Goal: Transaction & Acquisition: Purchase product/service

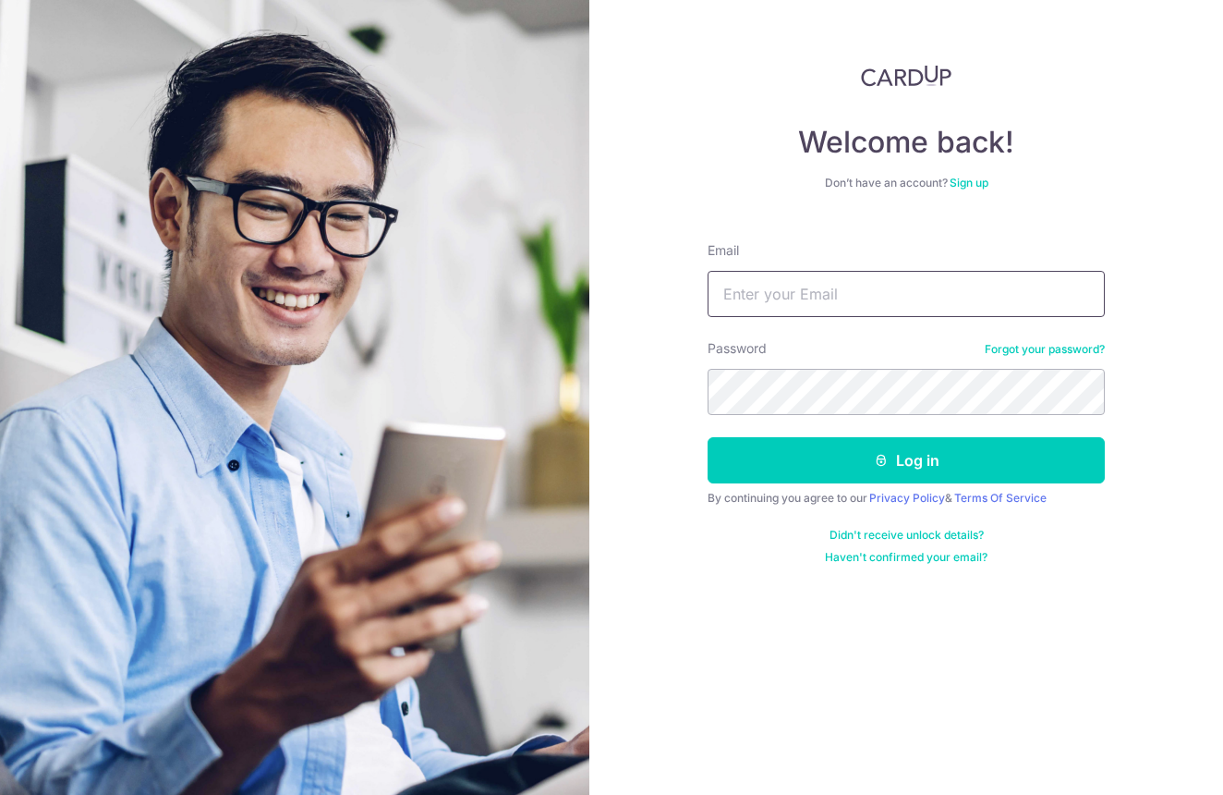
type input "[EMAIL_ADDRESS][DOMAIN_NAME]"
click at [906, 460] on button "Log in" at bounding box center [906, 460] width 397 height 46
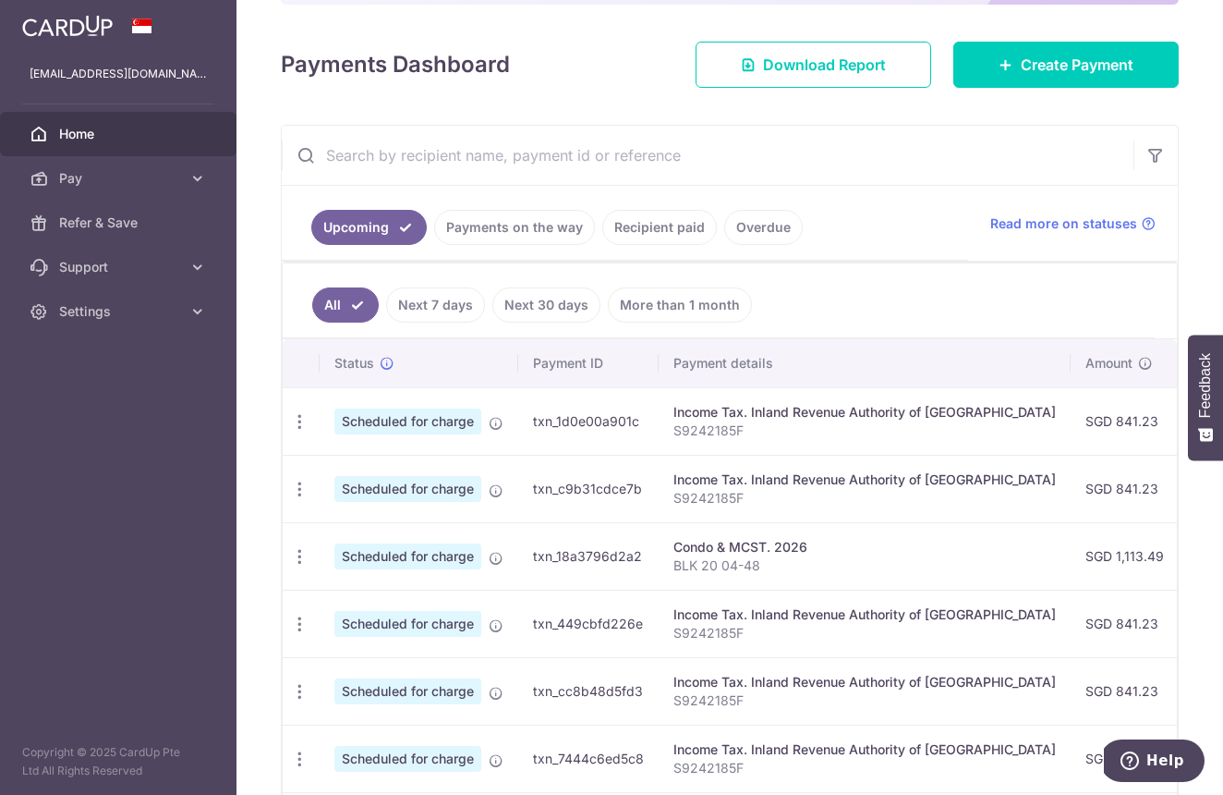
click at [675, 229] on link "Recipient paid" at bounding box center [659, 227] width 115 height 35
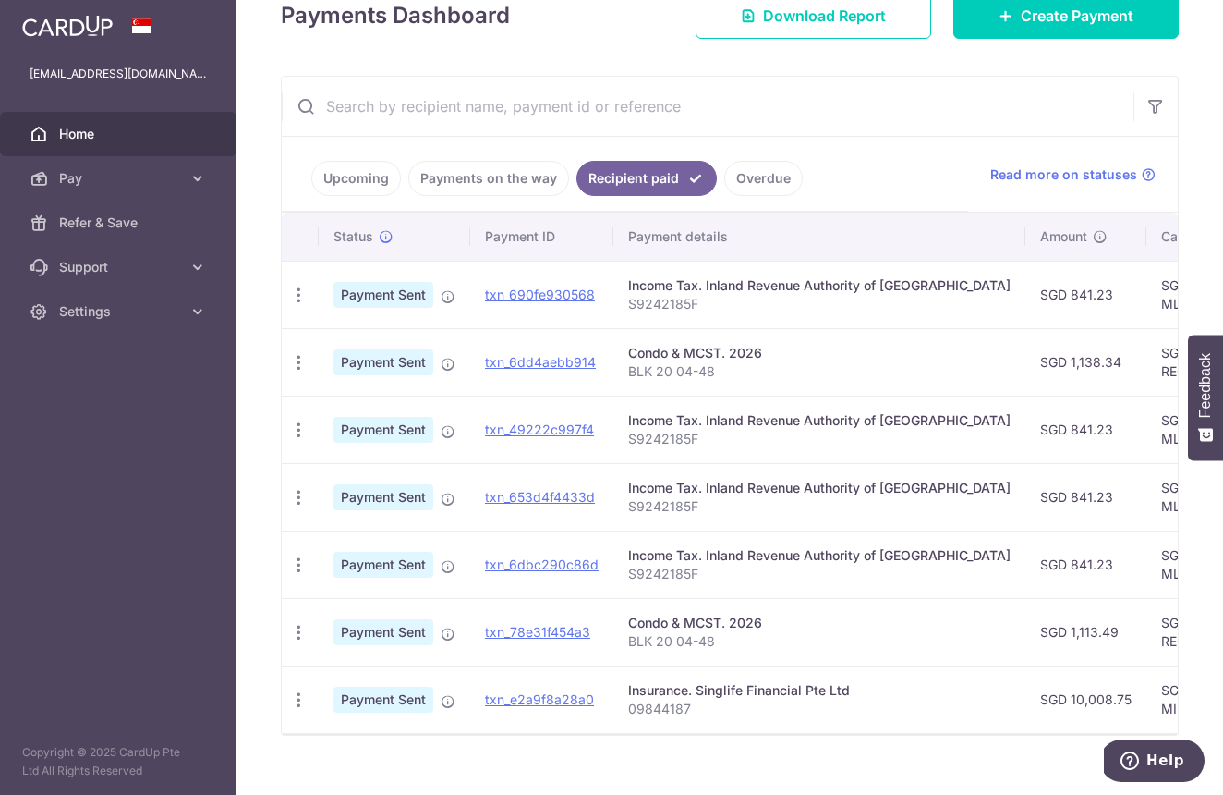
scroll to position [283, 0]
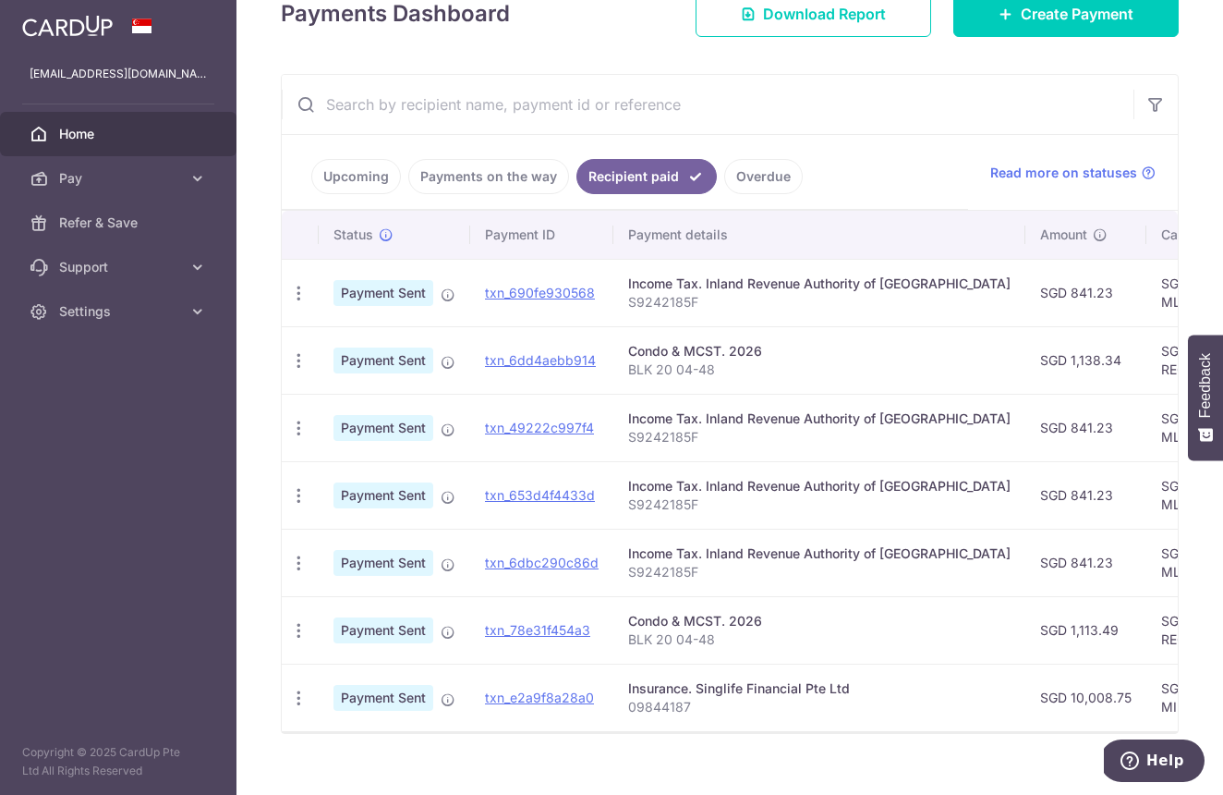
click at [363, 171] on link "Upcoming" at bounding box center [356, 176] width 90 height 35
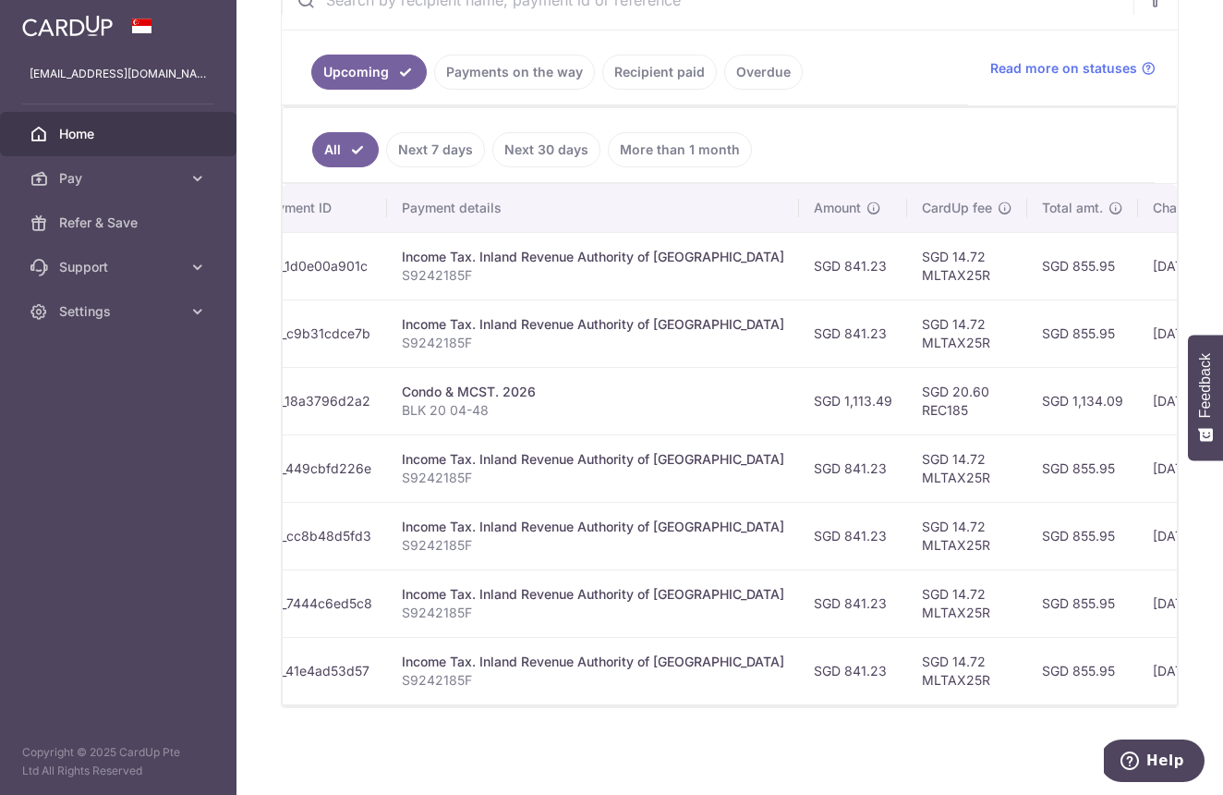
scroll to position [0, 279]
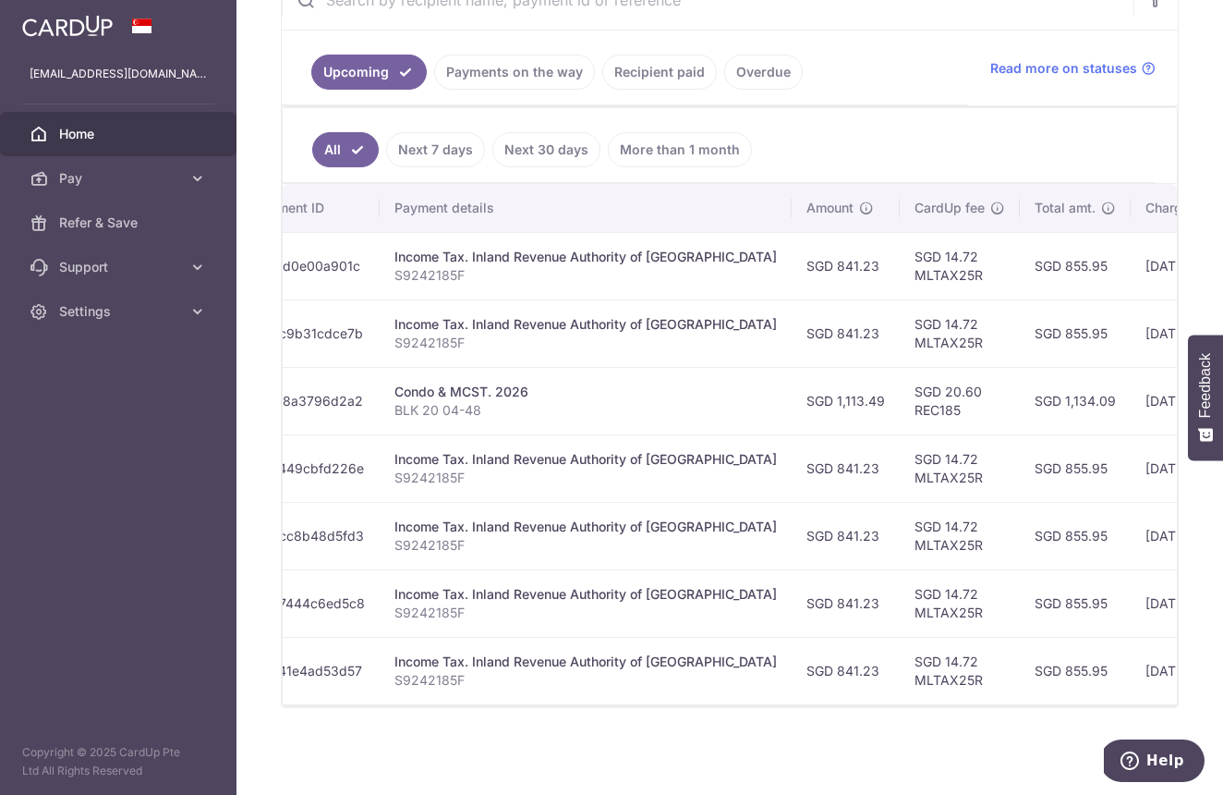
click at [674, 16] on input "text" at bounding box center [708, -1] width 852 height 59
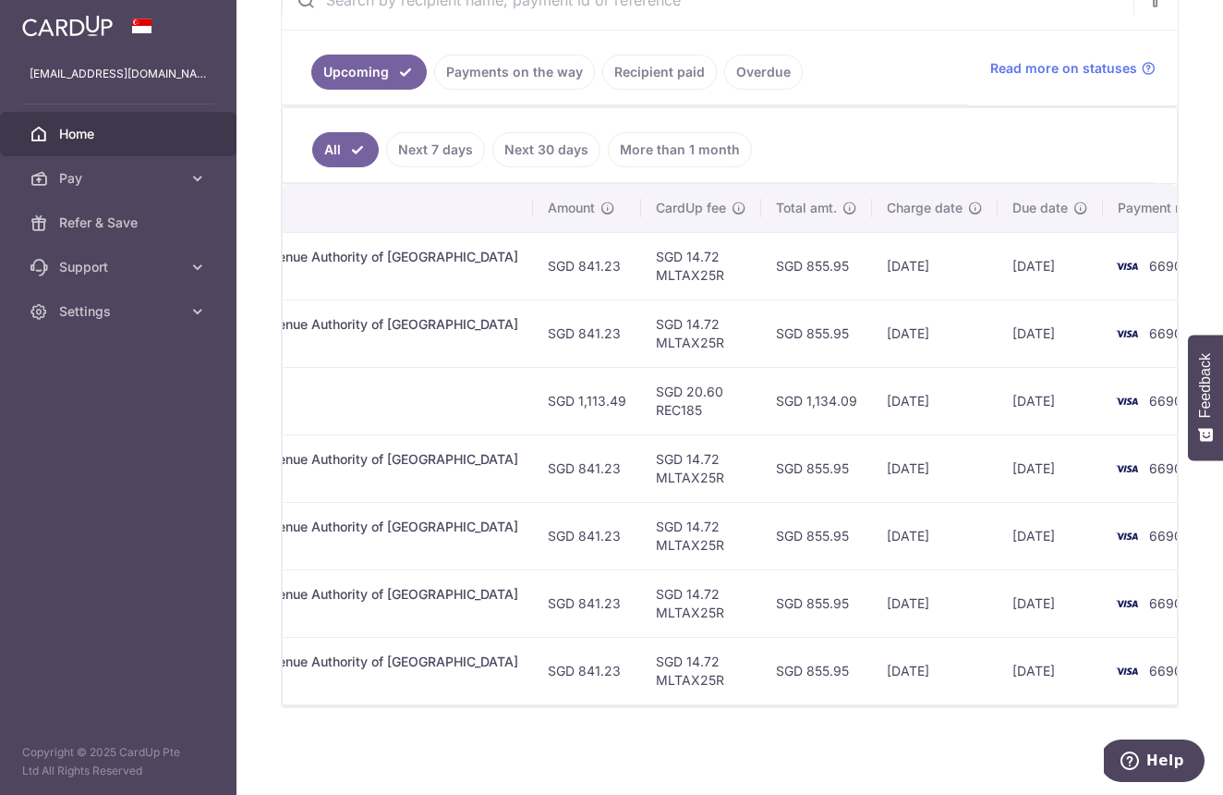
scroll to position [0, 537]
click at [202, 180] on icon at bounding box center [197, 178] width 18 height 18
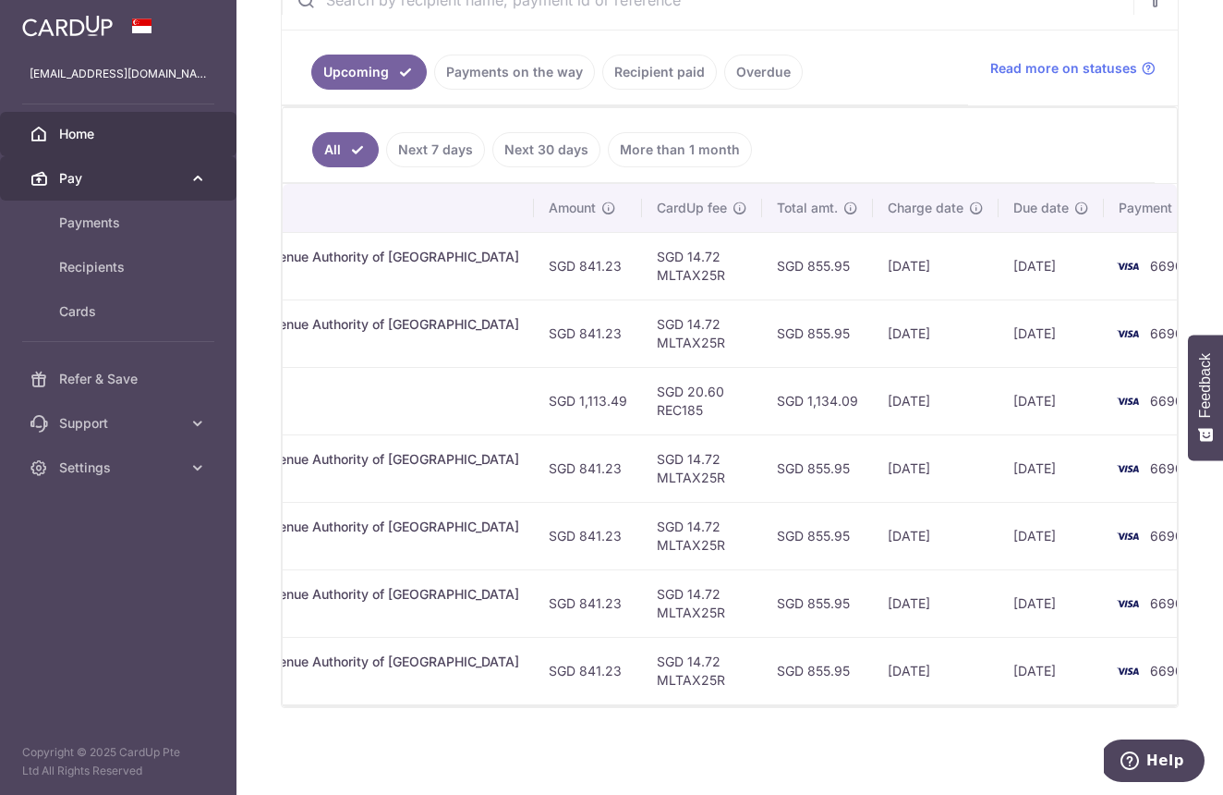
click at [199, 179] on icon at bounding box center [197, 178] width 18 height 18
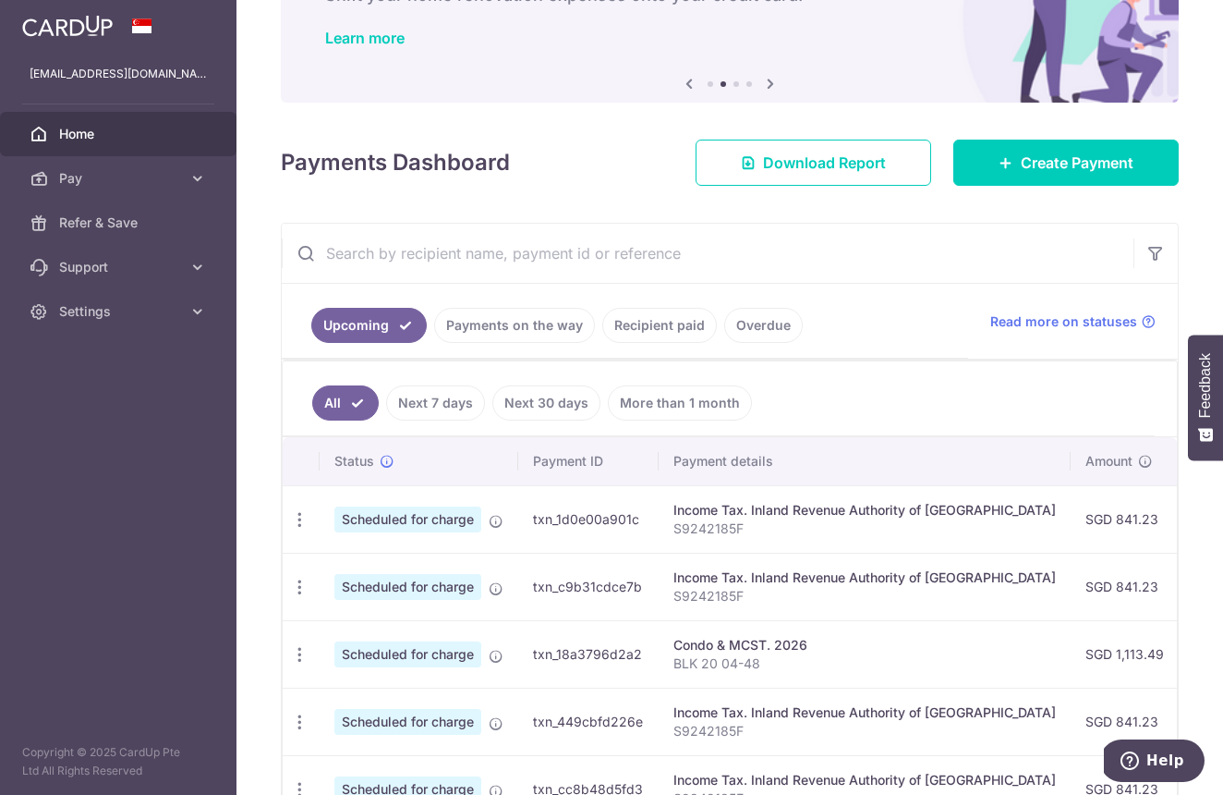
scroll to position [0, 0]
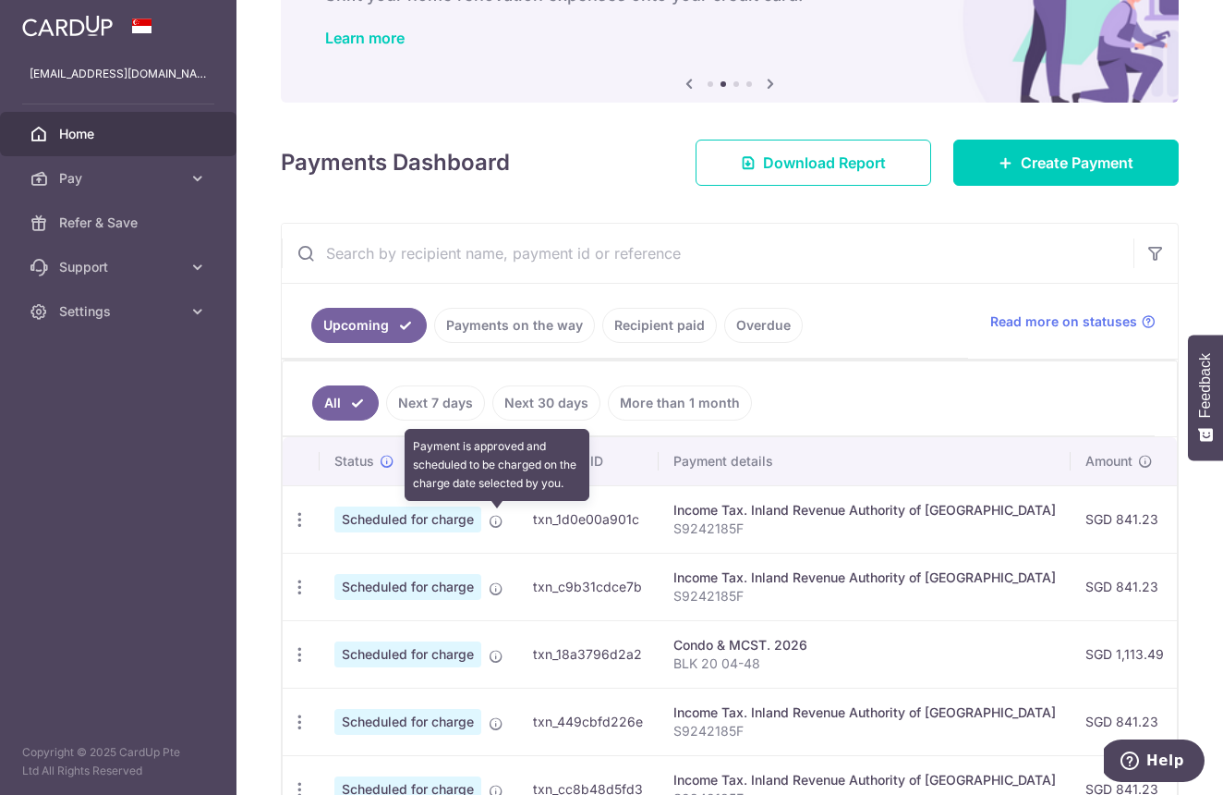
click at [493, 520] on icon at bounding box center [496, 521] width 15 height 15
click at [500, 524] on icon at bounding box center [496, 521] width 15 height 15
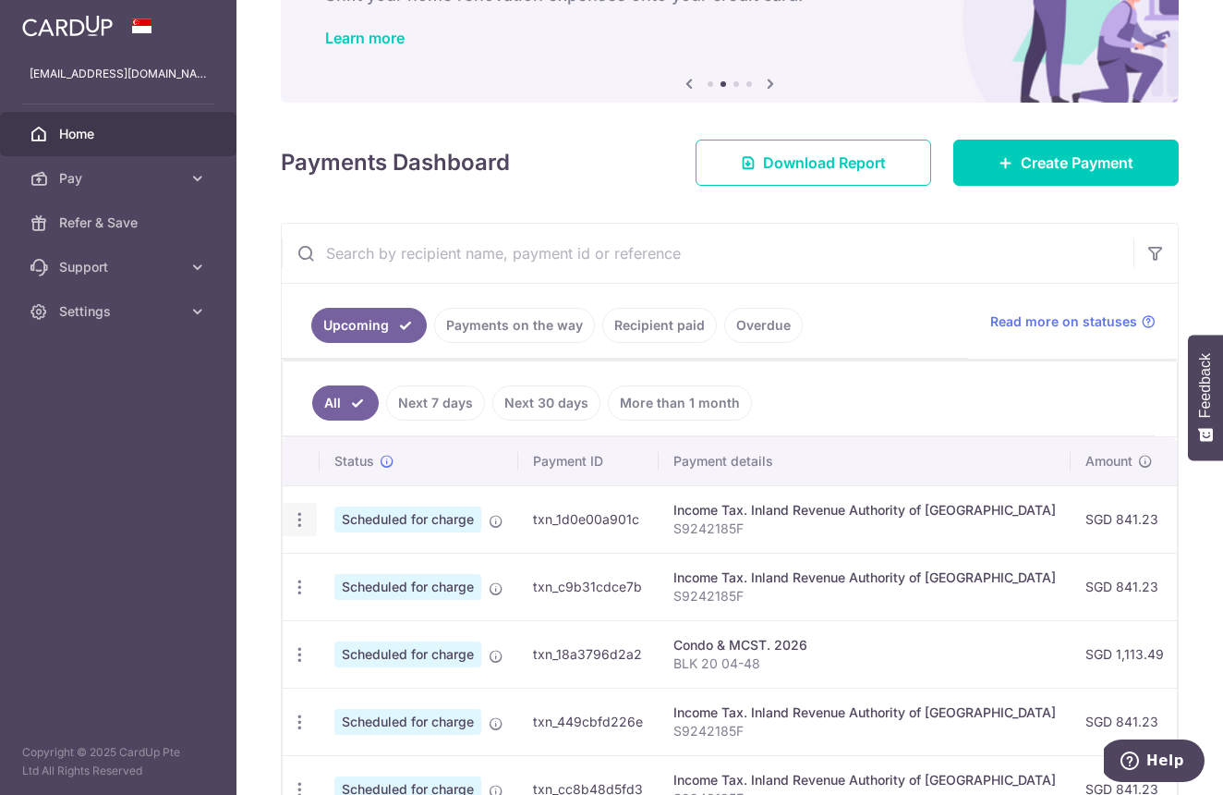
click at [307, 516] on icon "button" at bounding box center [299, 519] width 19 height 19
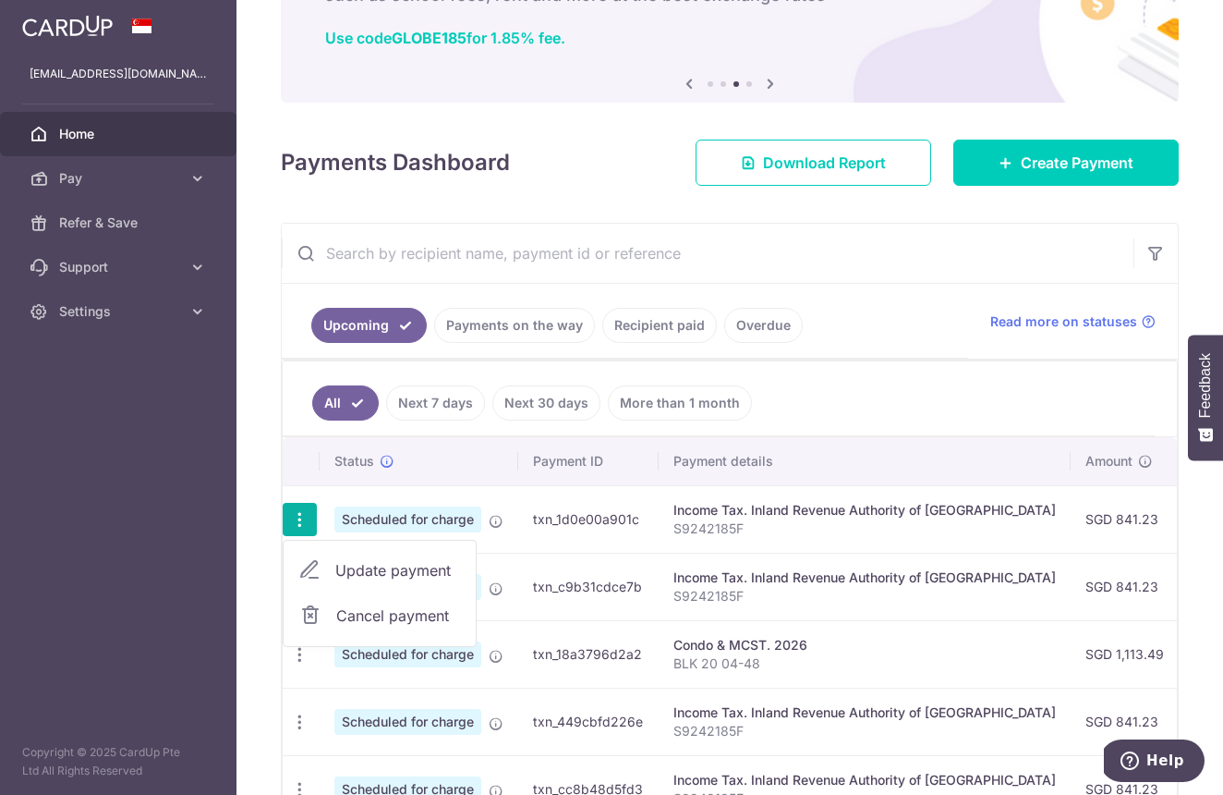
click at [650, 562] on td "txn_c9b31cdce7b" at bounding box center [588, 585] width 140 height 67
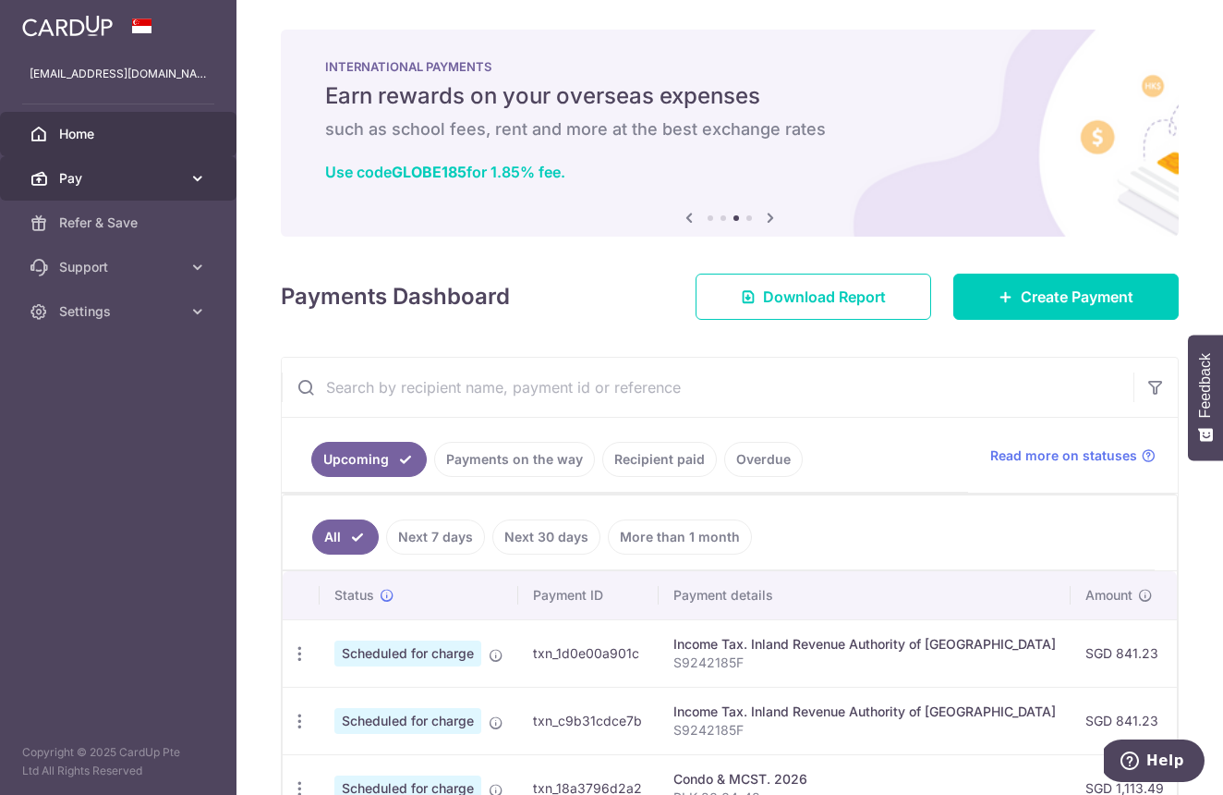
click at [191, 180] on icon at bounding box center [197, 178] width 18 height 18
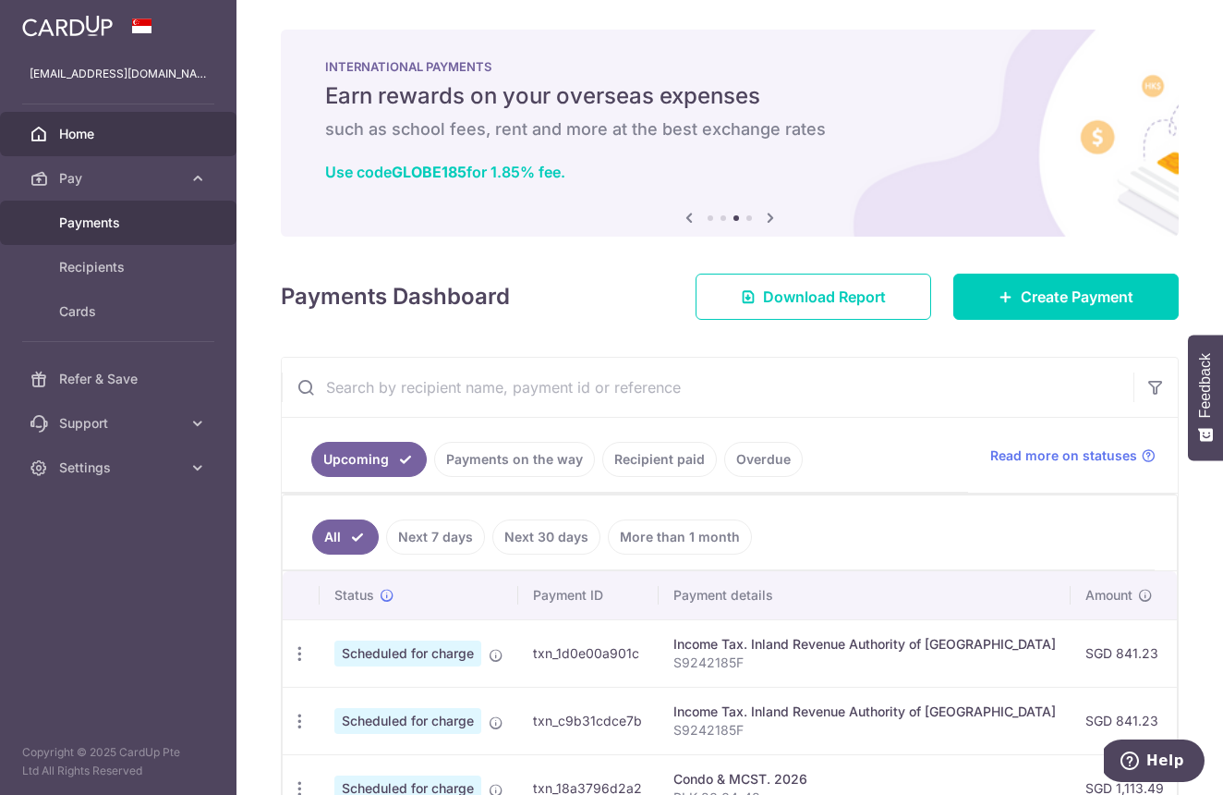
click at [86, 222] on span "Payments" at bounding box center [120, 222] width 122 height 18
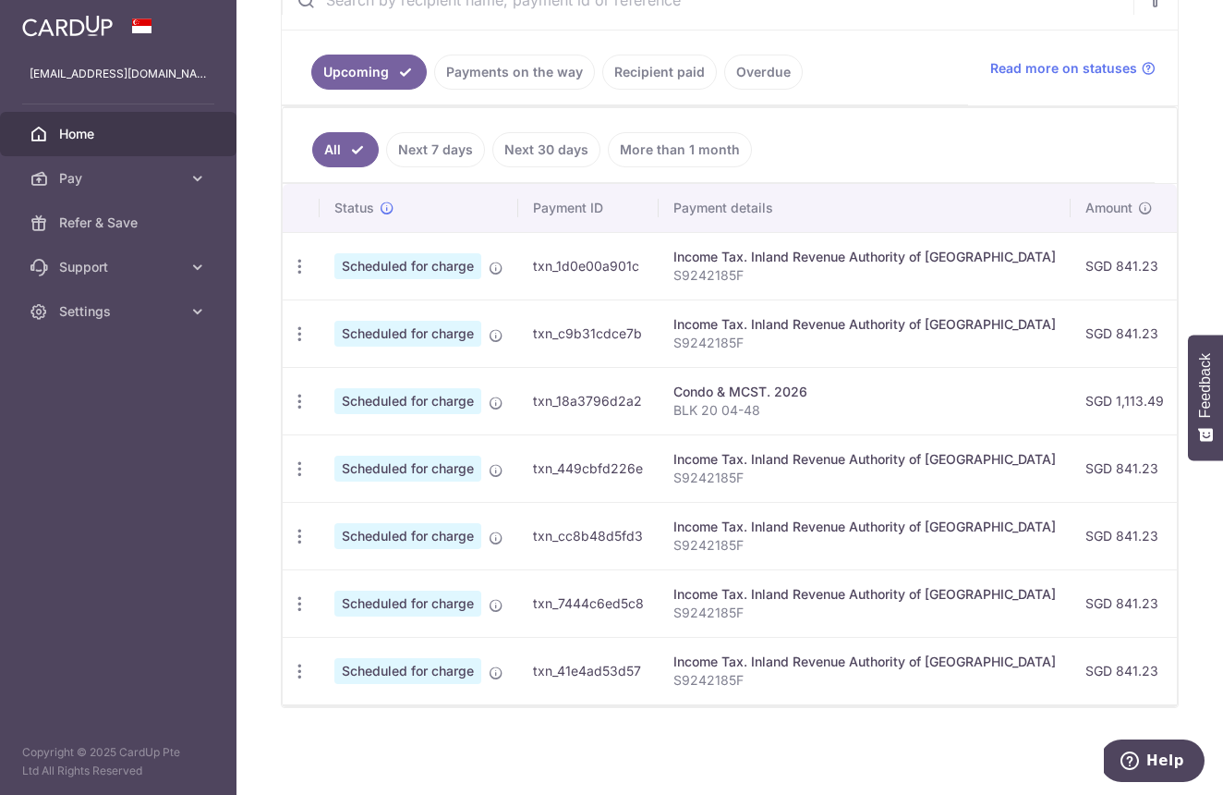
click at [656, 72] on link "Recipient paid" at bounding box center [659, 72] width 115 height 35
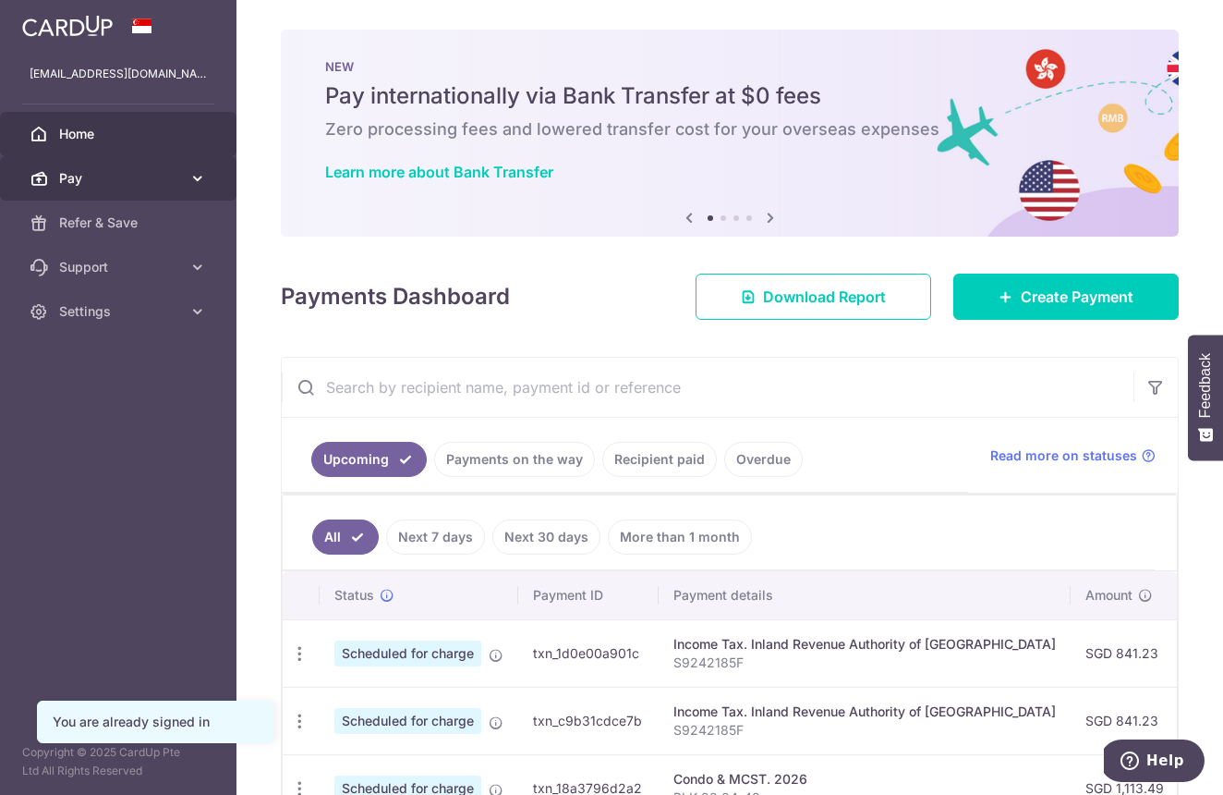
click at [82, 179] on span "Pay" at bounding box center [120, 178] width 122 height 18
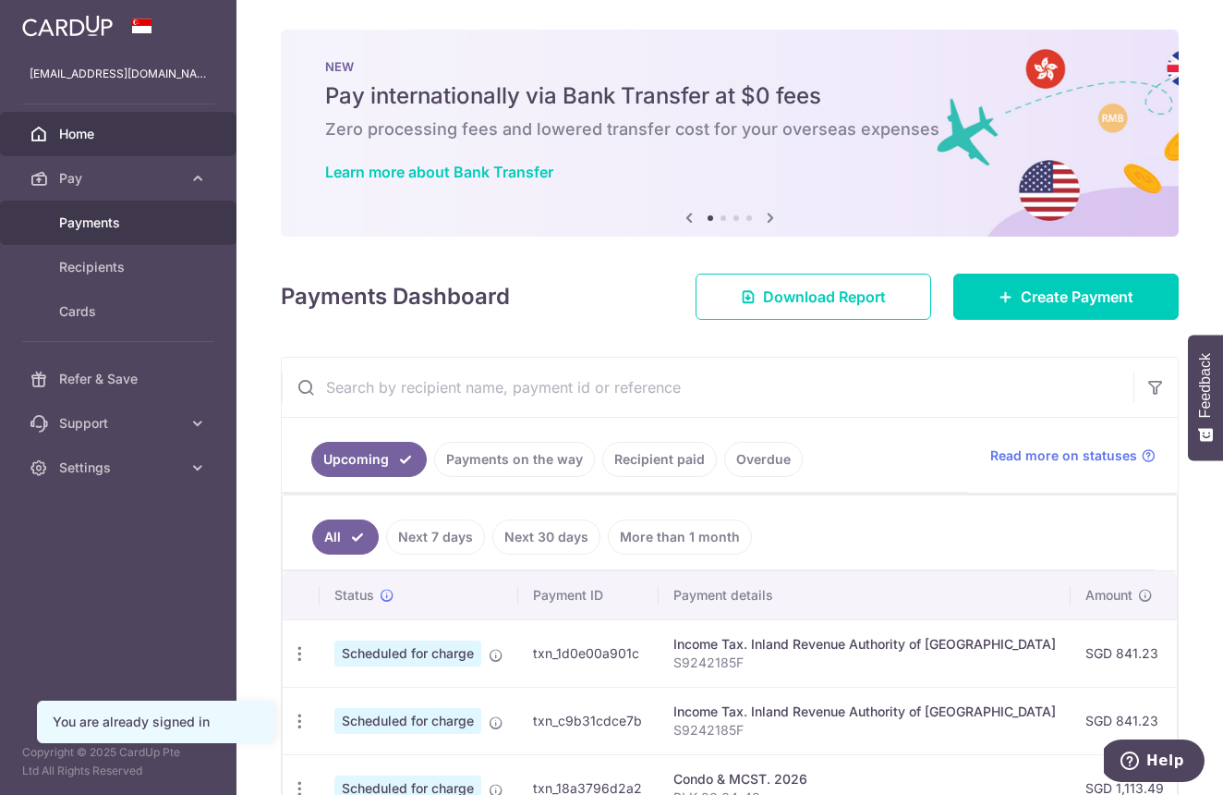
click at [91, 217] on span "Payments" at bounding box center [120, 222] width 122 height 18
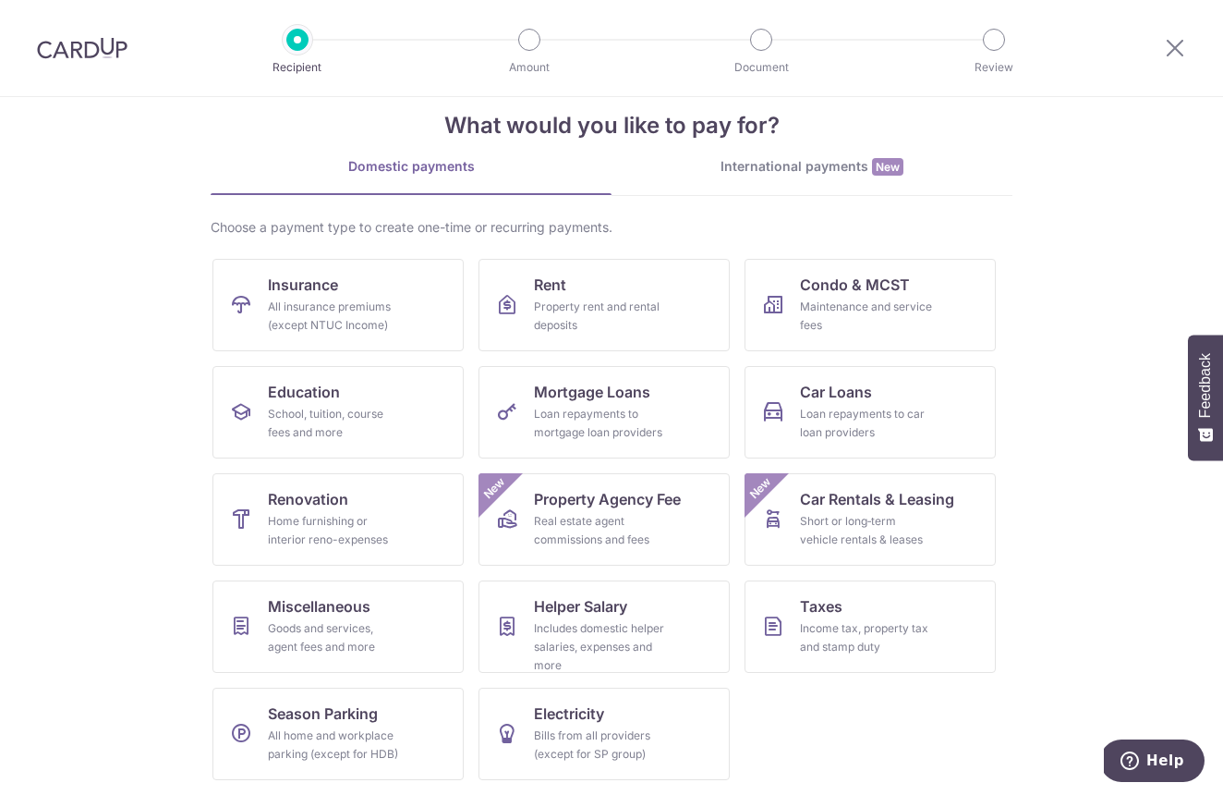
scroll to position [32, 0]
click at [855, 664] on link "Taxes Income tax, property tax and stamp duty" at bounding box center [870, 626] width 251 height 92
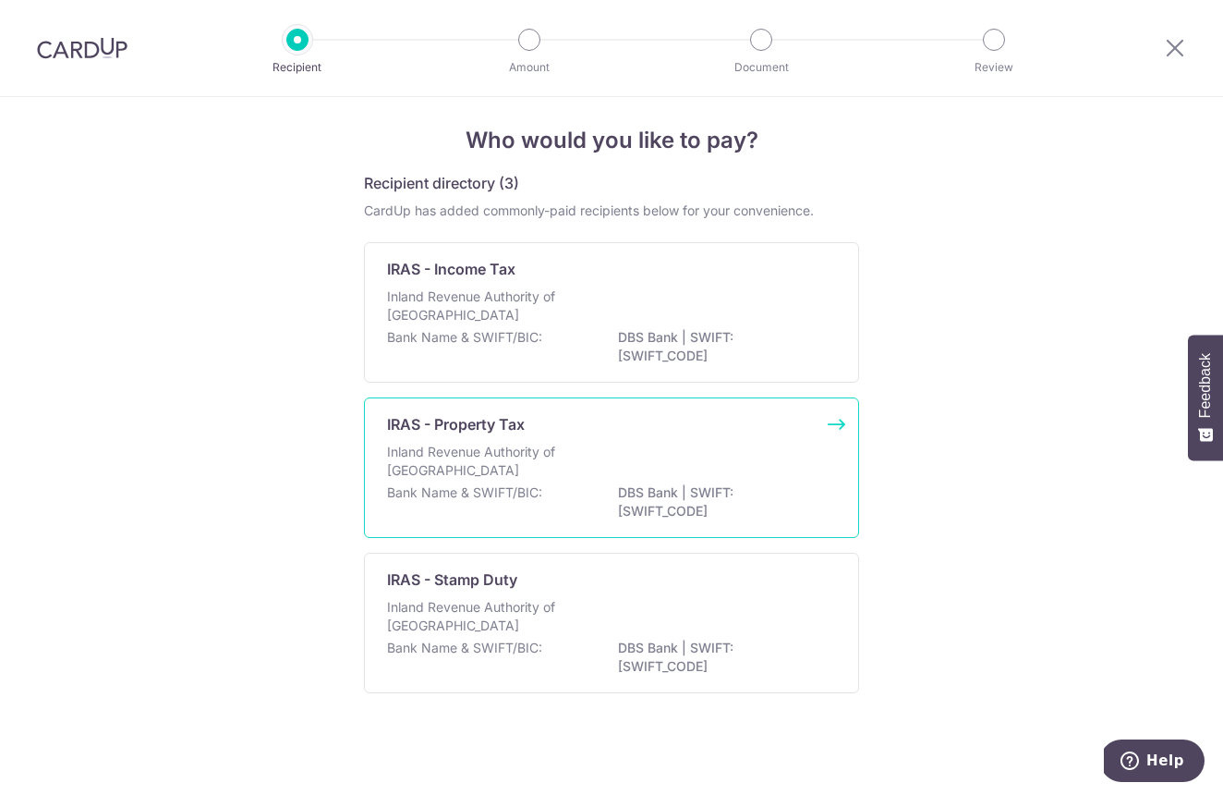
scroll to position [16, 0]
click at [832, 420] on div "IRAS - Property Tax Inland Revenue Authority of Singapore Bank Name & SWIFT/BIC…" at bounding box center [611, 467] width 495 height 140
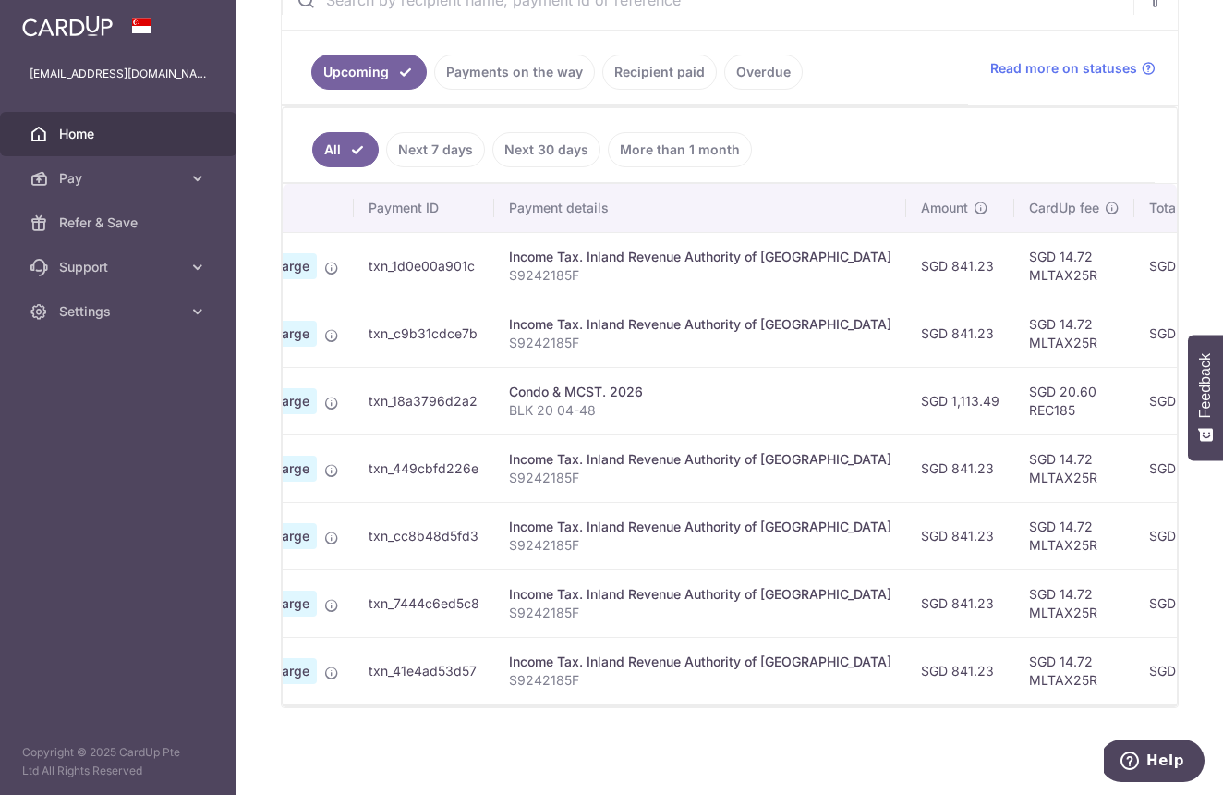
scroll to position [393, 0]
